Goal: Task Accomplishment & Management: Complete application form

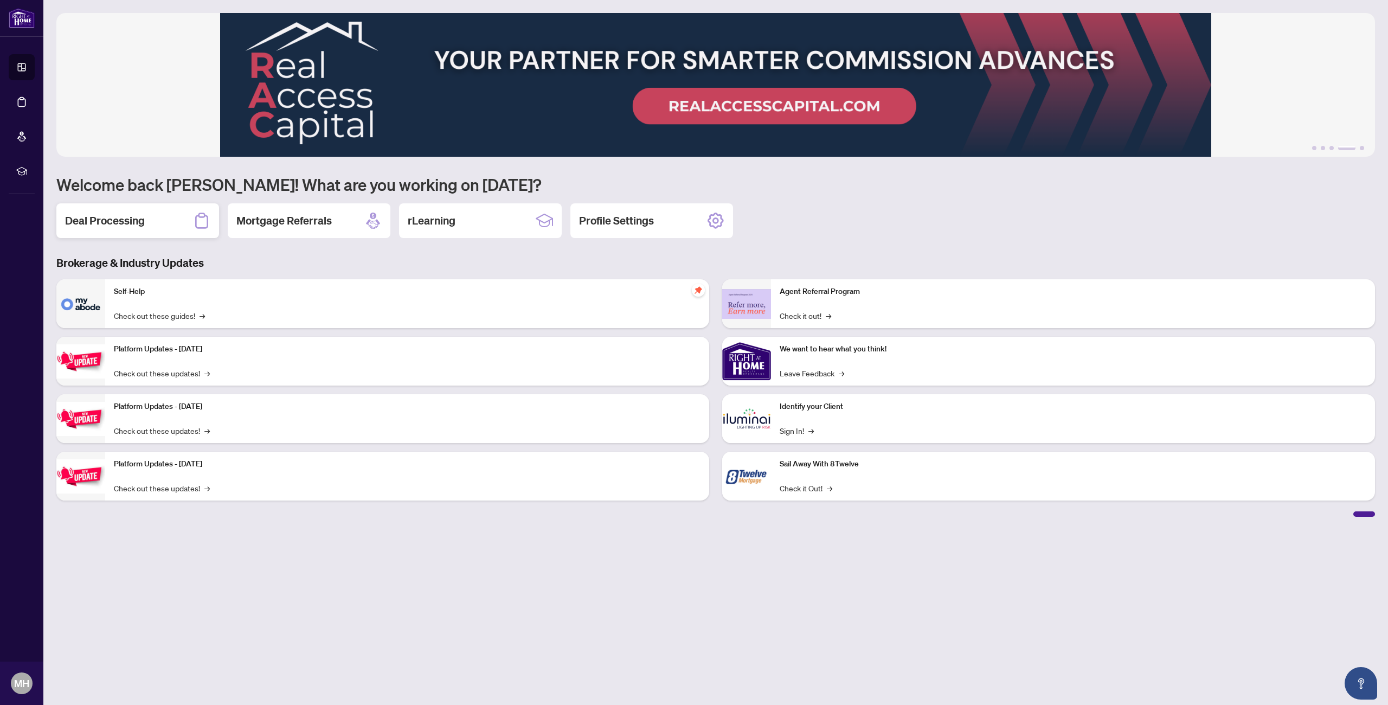
click at [127, 216] on h2 "Deal Processing" at bounding box center [105, 220] width 80 height 15
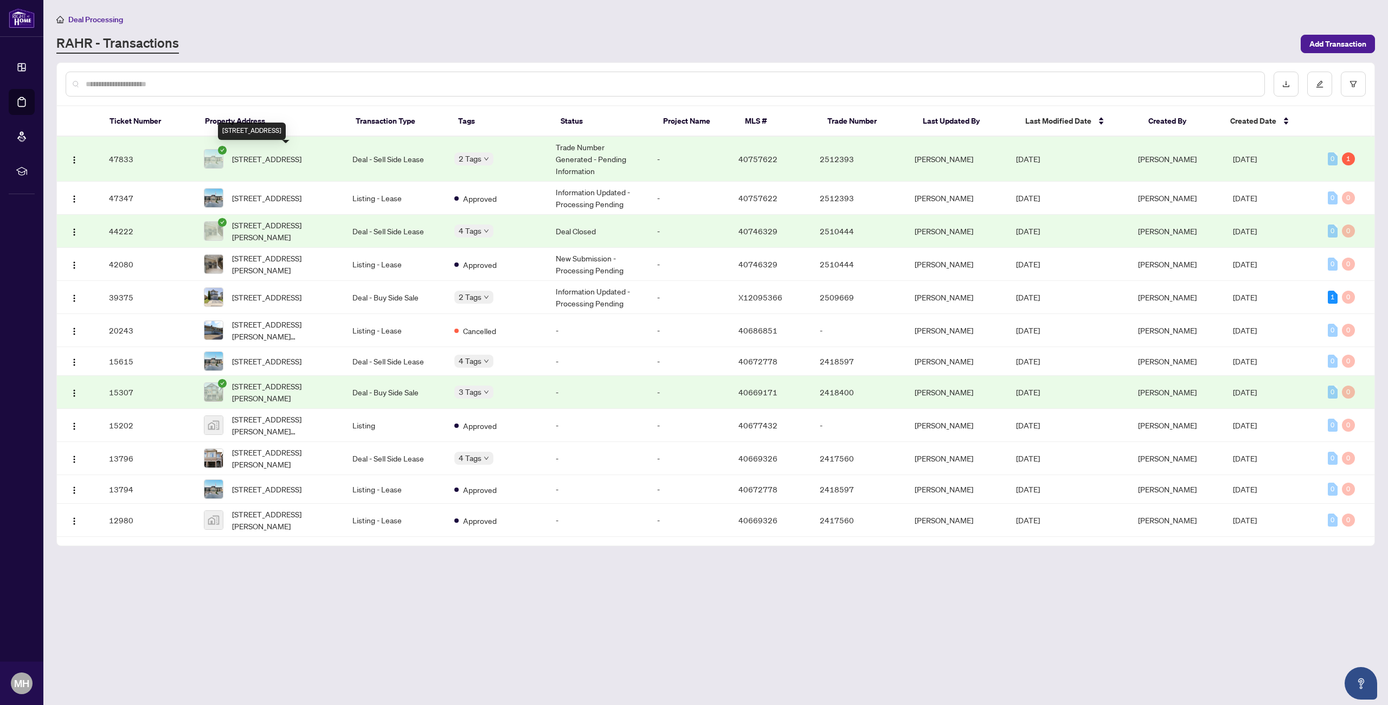
click at [301, 153] on span "[STREET_ADDRESS]" at bounding box center [266, 159] width 69 height 12
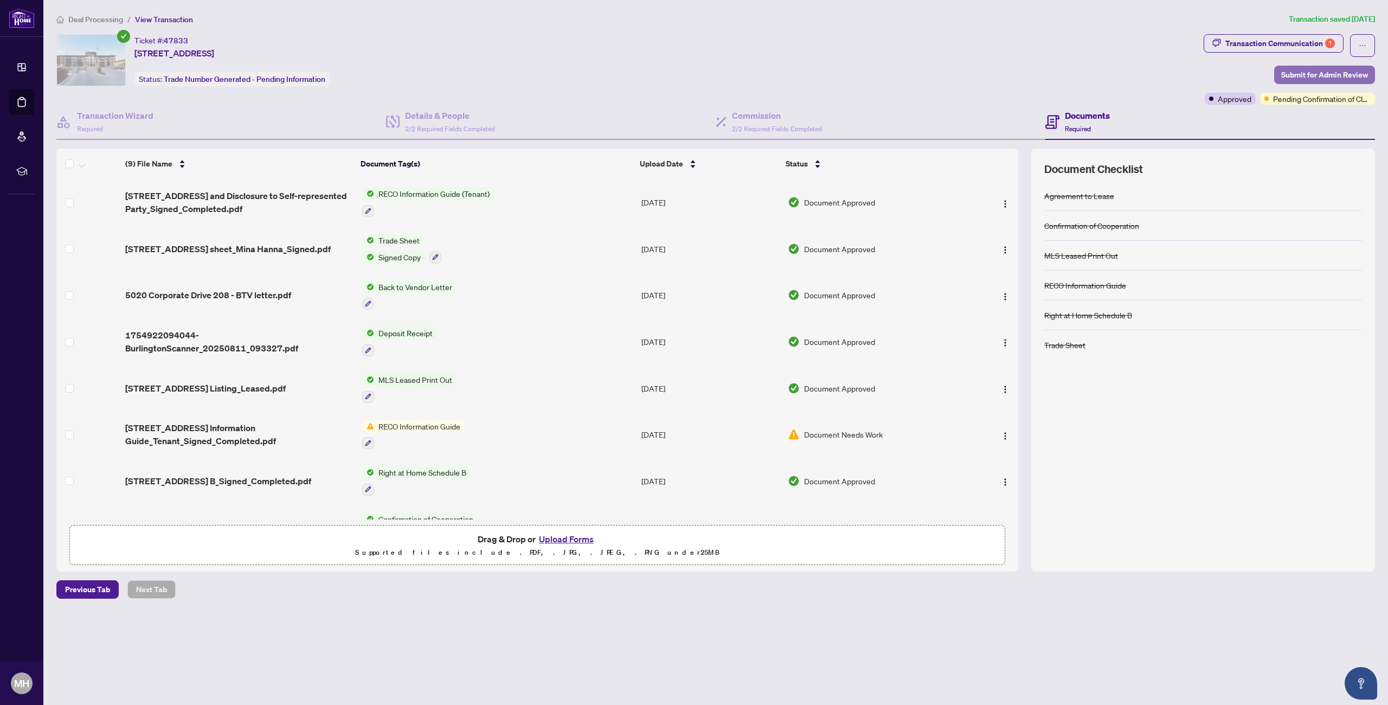
click at [1328, 74] on span "Submit for Admin Review" at bounding box center [1324, 74] width 87 height 17
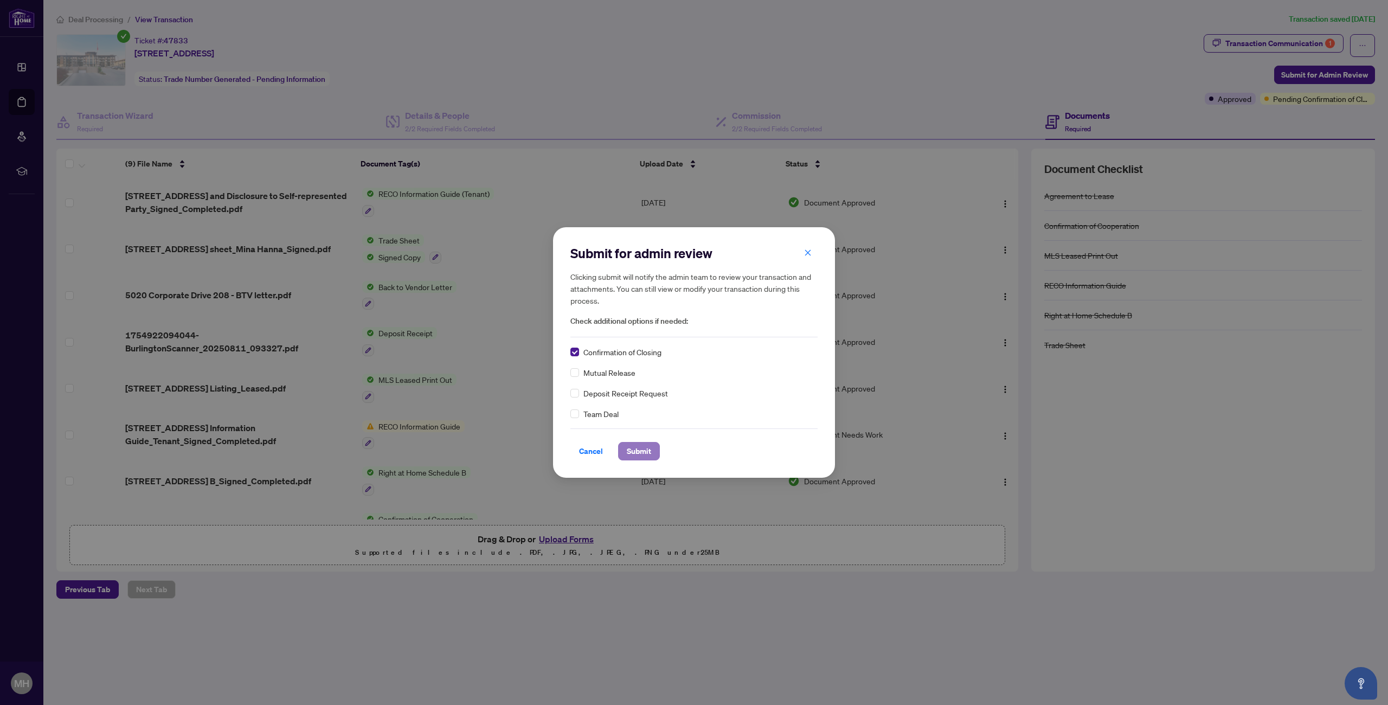
click at [638, 450] on span "Submit" at bounding box center [639, 450] width 24 height 17
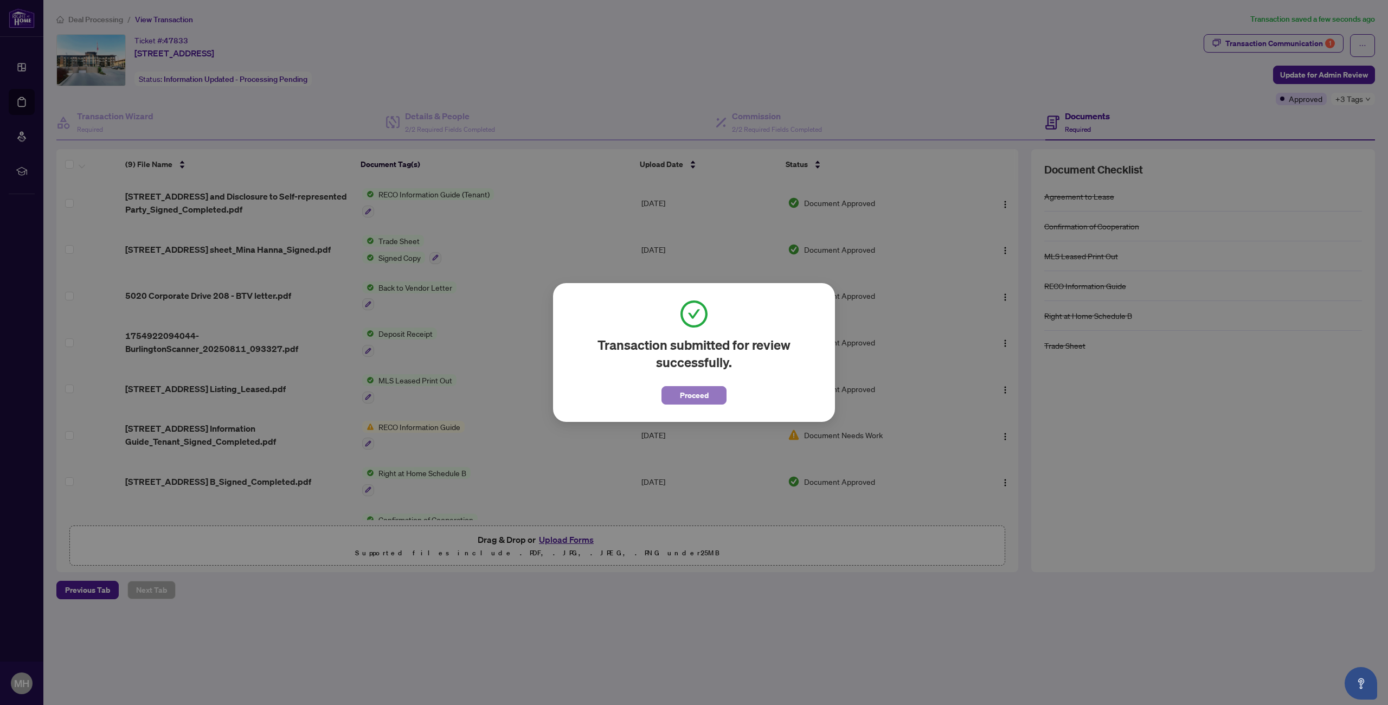
click at [700, 392] on span "Proceed" at bounding box center [694, 394] width 29 height 17
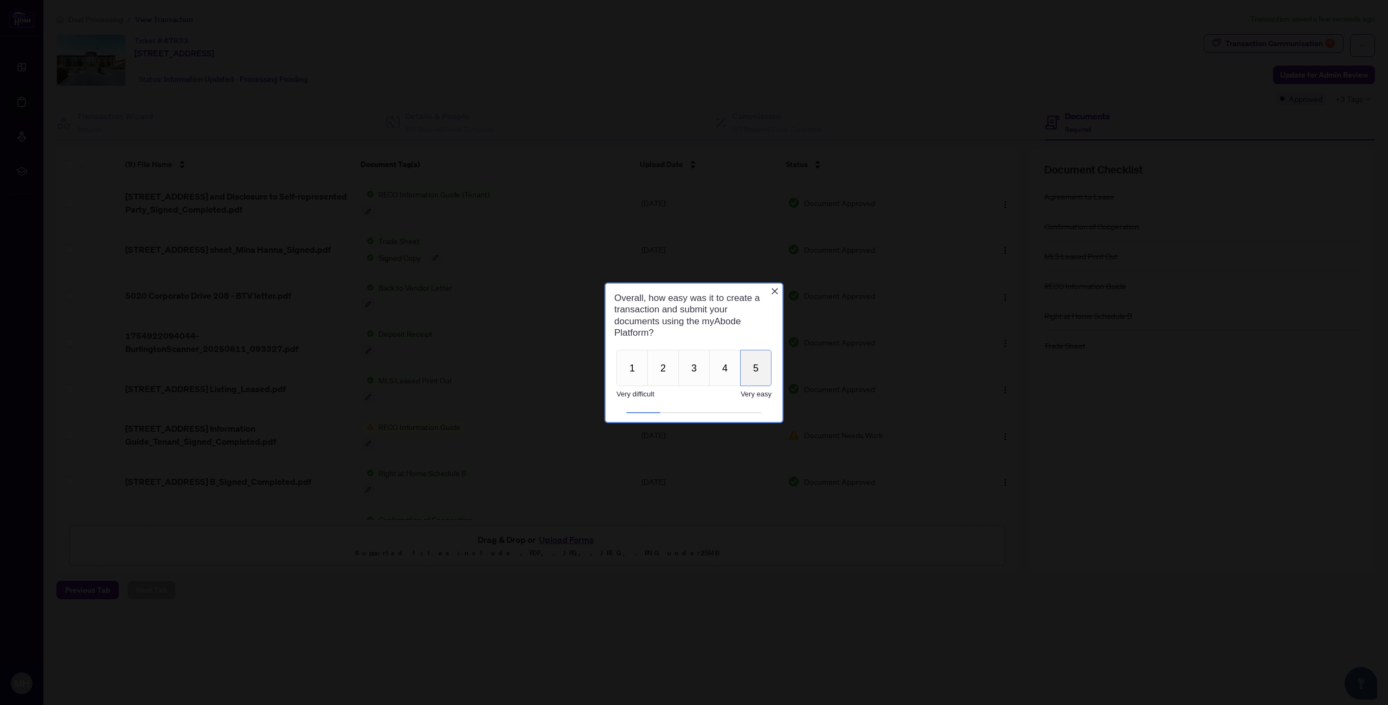
click at [751, 373] on button "5" at bounding box center [755, 367] width 31 height 36
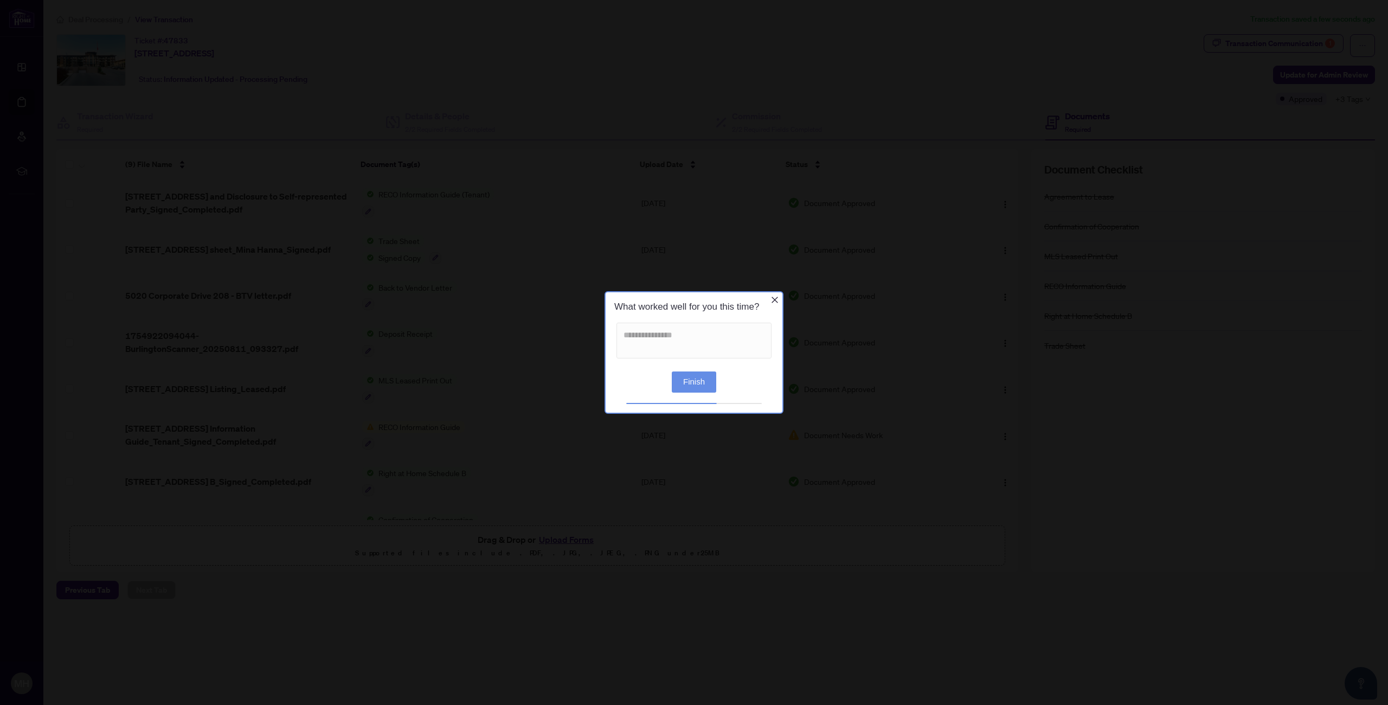
click at [700, 381] on button "Finish" at bounding box center [694, 381] width 44 height 21
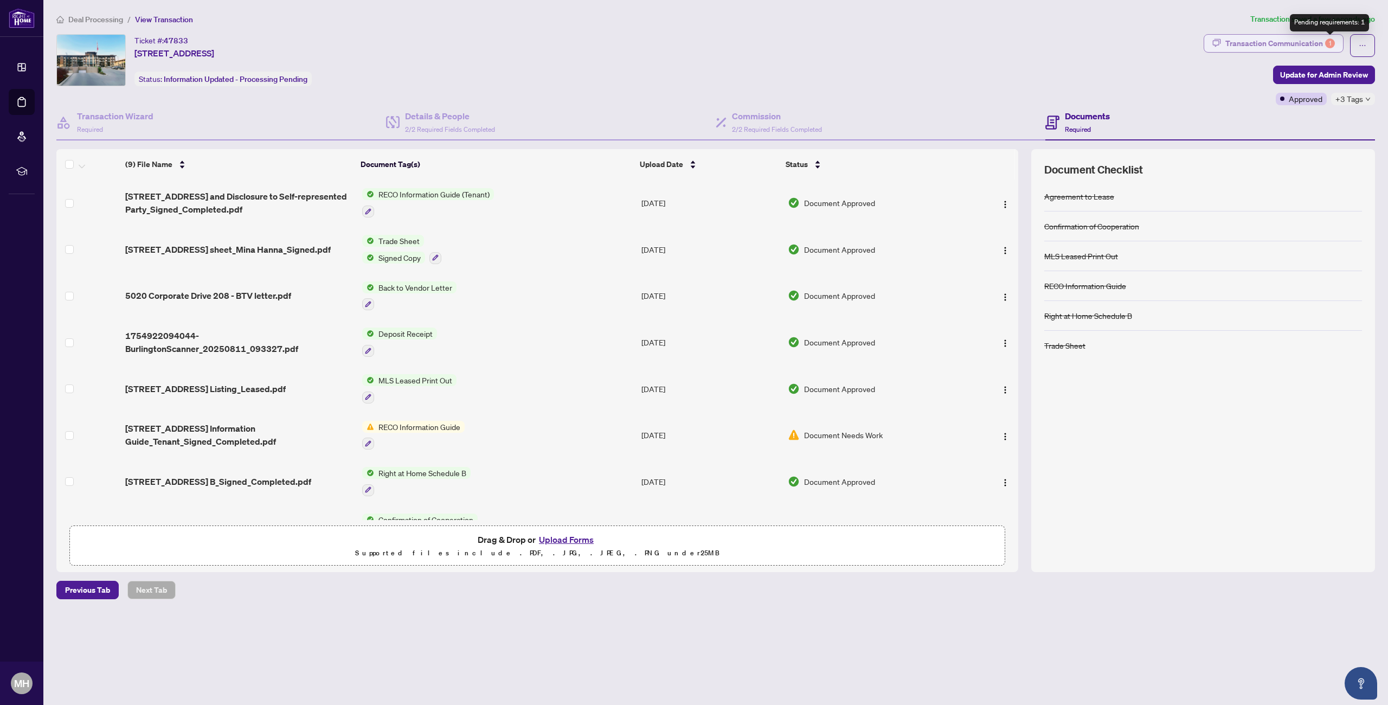
click at [1327, 41] on div "1" at bounding box center [1330, 43] width 10 height 10
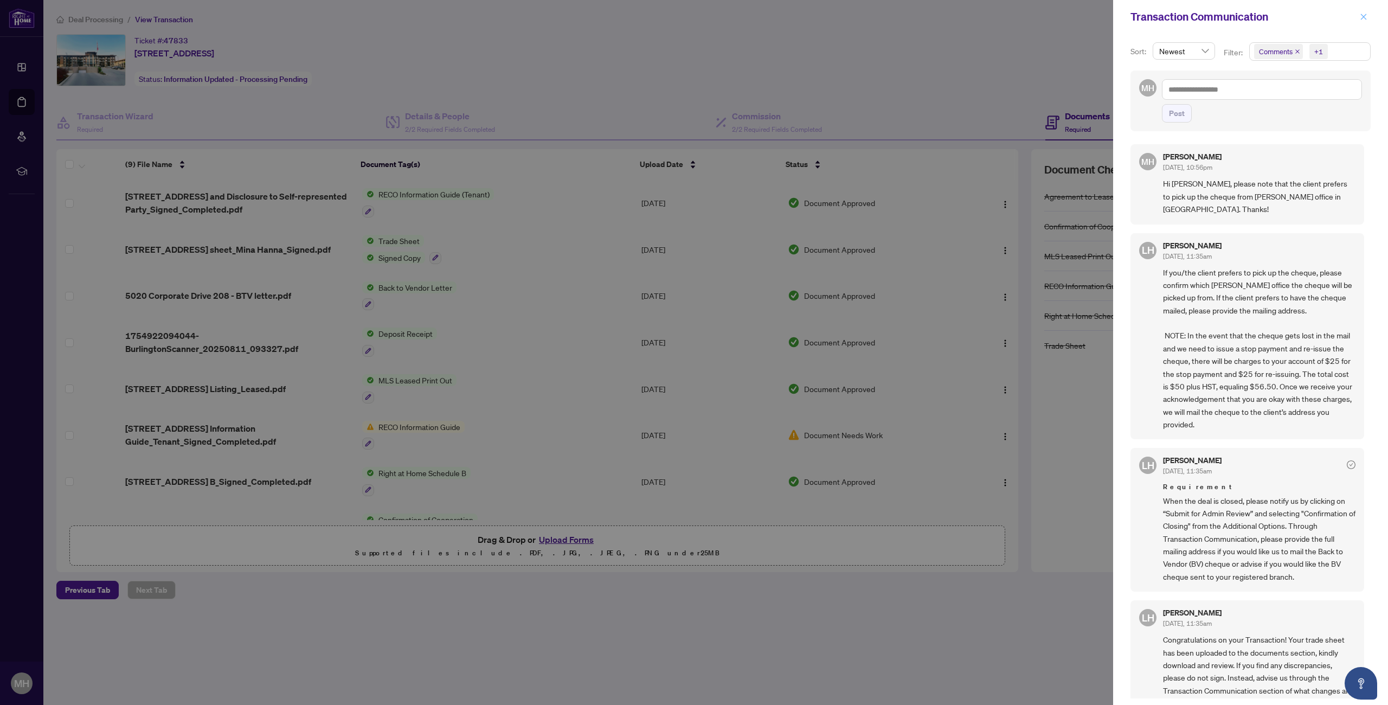
click at [1364, 16] on icon "close" at bounding box center [1363, 17] width 6 height 6
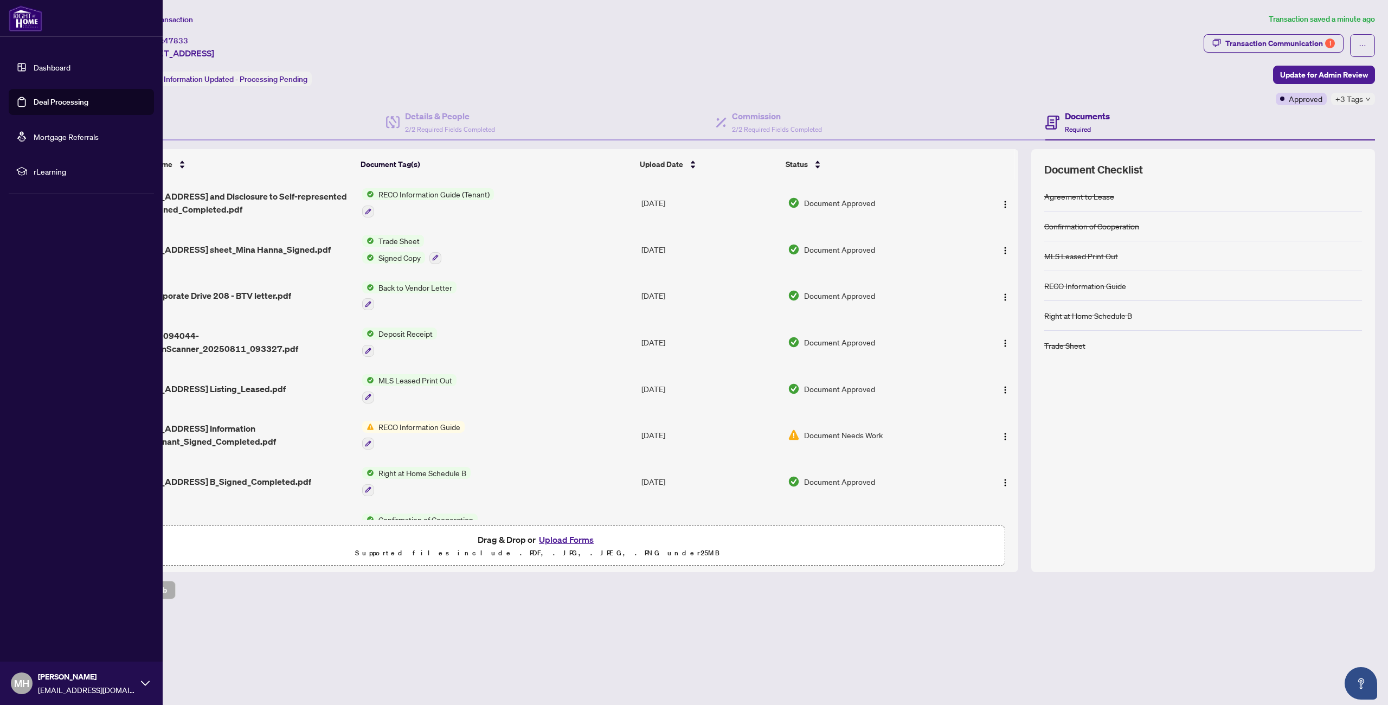
click at [43, 66] on link "Dashboard" at bounding box center [52, 67] width 37 height 10
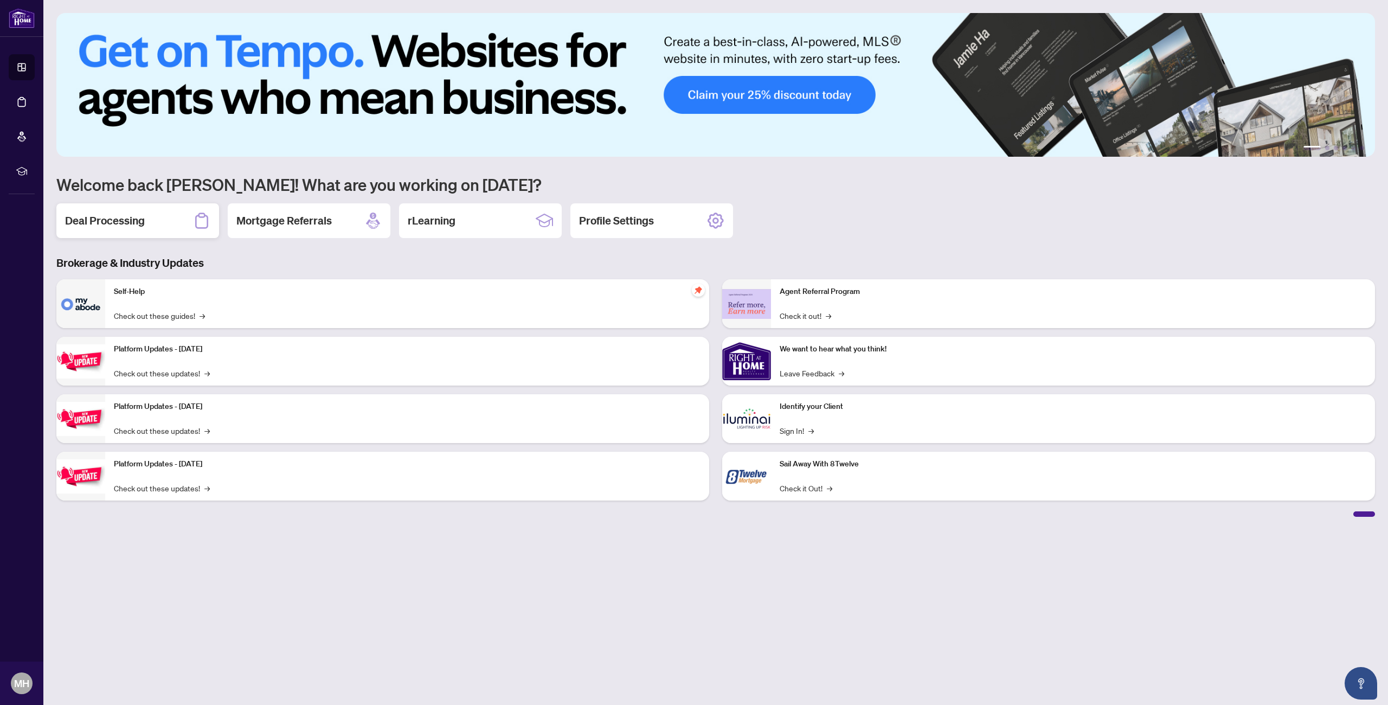
click at [146, 224] on div "Deal Processing" at bounding box center [137, 220] width 163 height 35
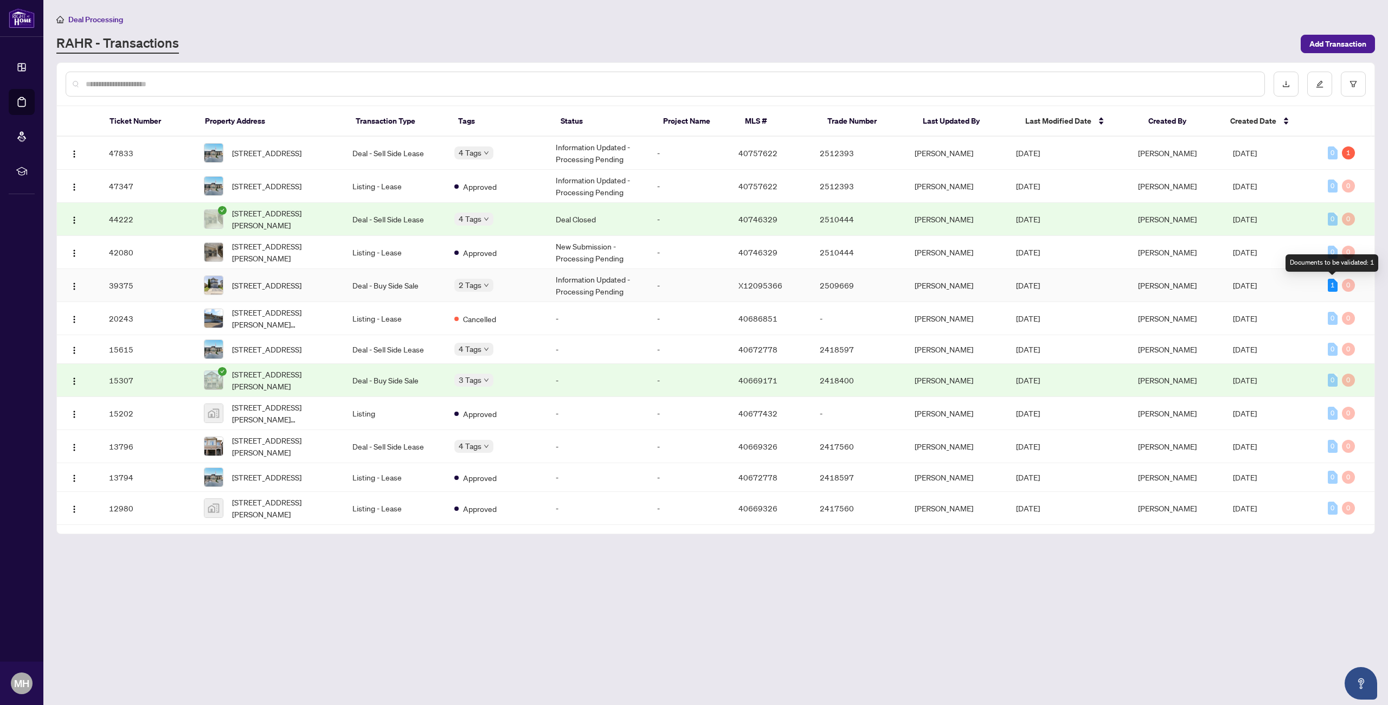
click at [1329, 285] on div "1" at bounding box center [1332, 285] width 10 height 13
click at [493, 288] on div "2 Tags" at bounding box center [473, 285] width 39 height 12
click at [495, 288] on body "Dashboard Deal Processing Mortgage Referrals rLearning MH [PERSON_NAME] [EMAIL_…" at bounding box center [694, 352] width 1388 height 705
click at [301, 286] on span "[STREET_ADDRESS]" at bounding box center [266, 285] width 69 height 12
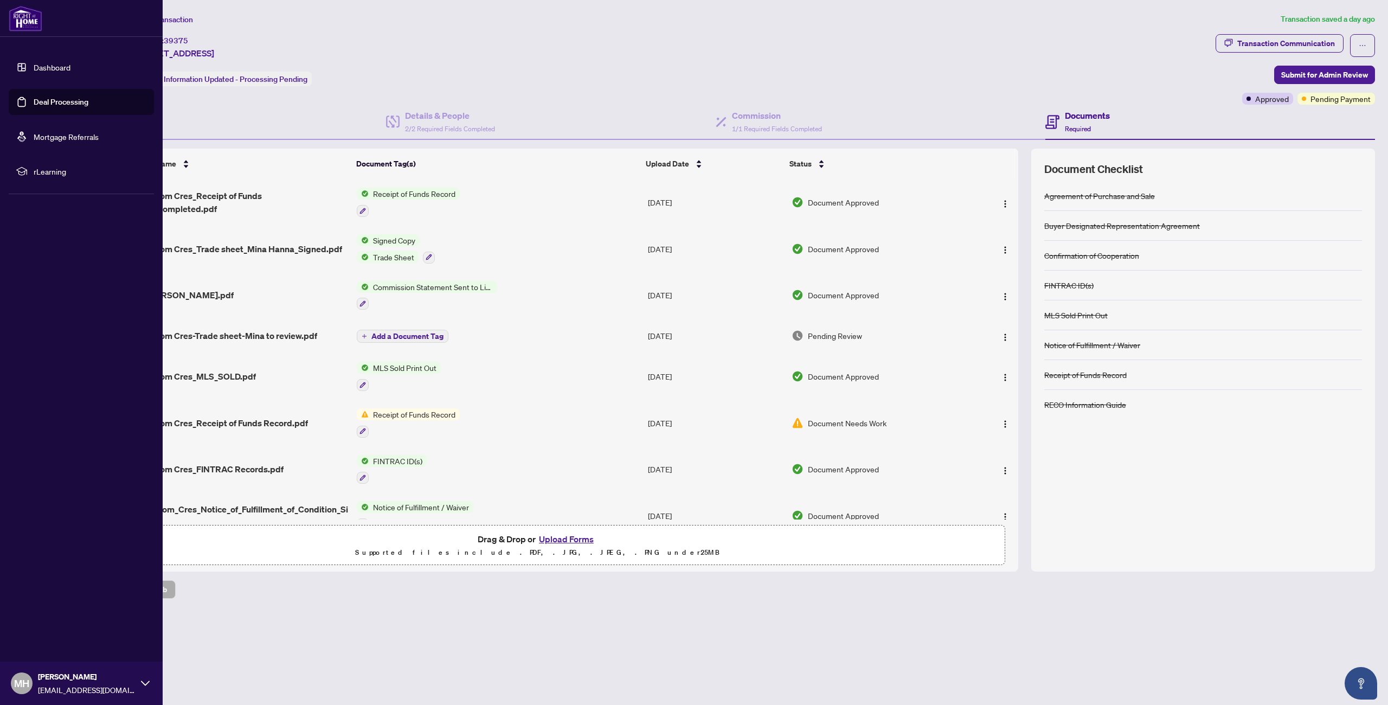
click at [34, 67] on link "Dashboard" at bounding box center [52, 67] width 37 height 10
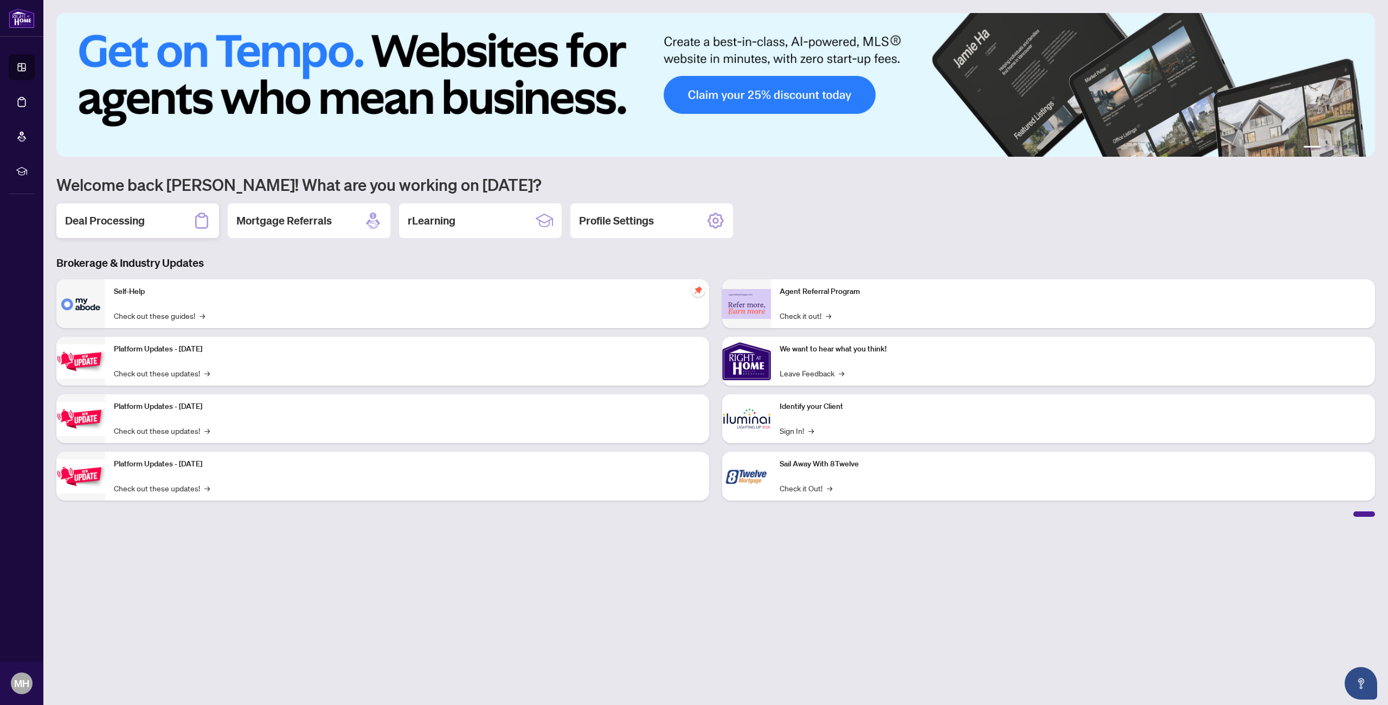
click at [143, 225] on h2 "Deal Processing" at bounding box center [105, 220] width 80 height 15
